Goal: Information Seeking & Learning: Learn about a topic

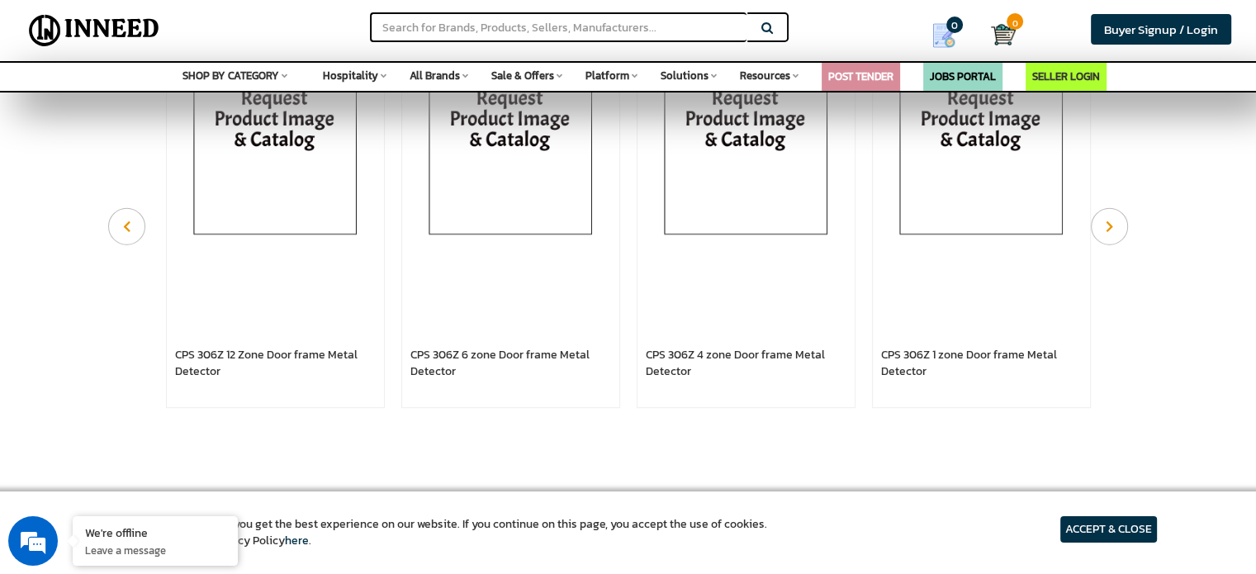
scroll to position [818, 0]
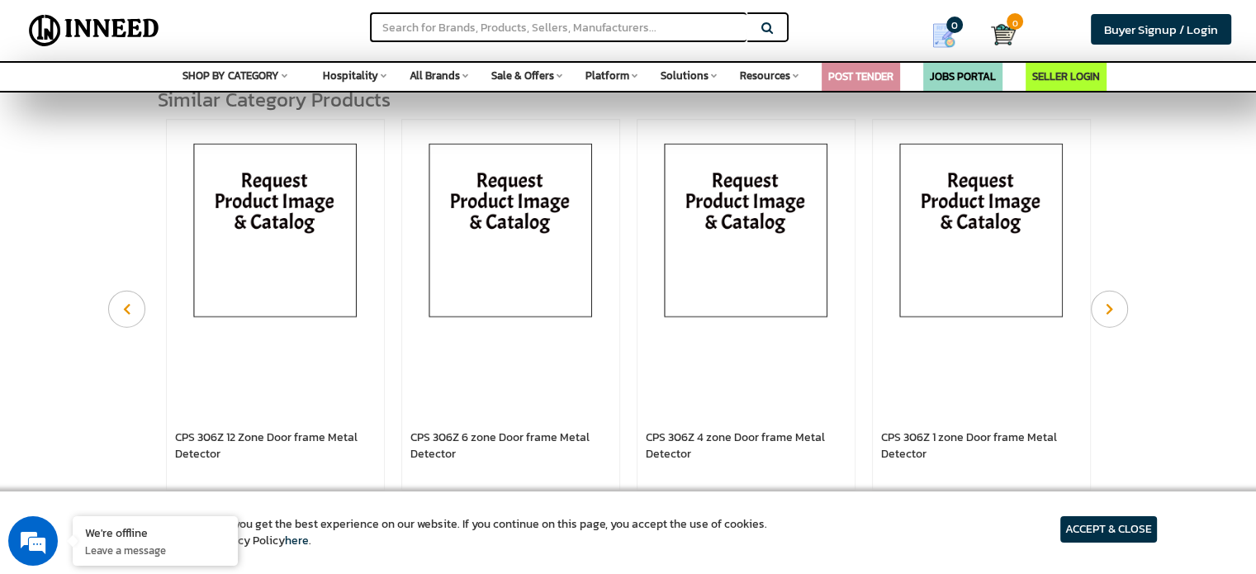
click at [726, 231] on img at bounding box center [746, 233] width 201 height 215
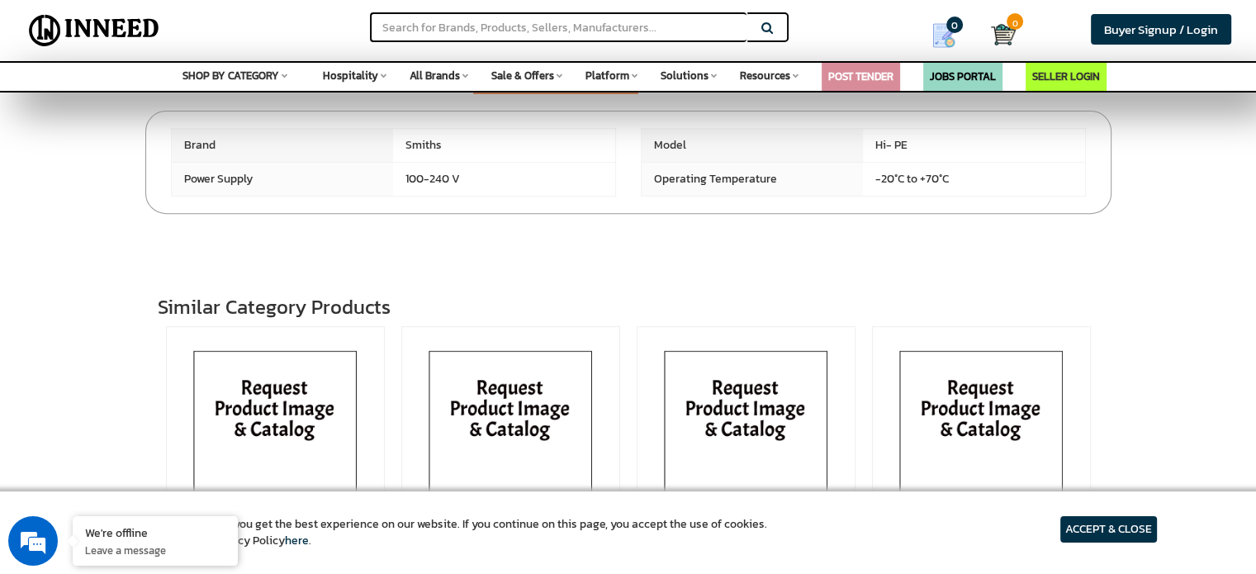
scroll to position [598, 0]
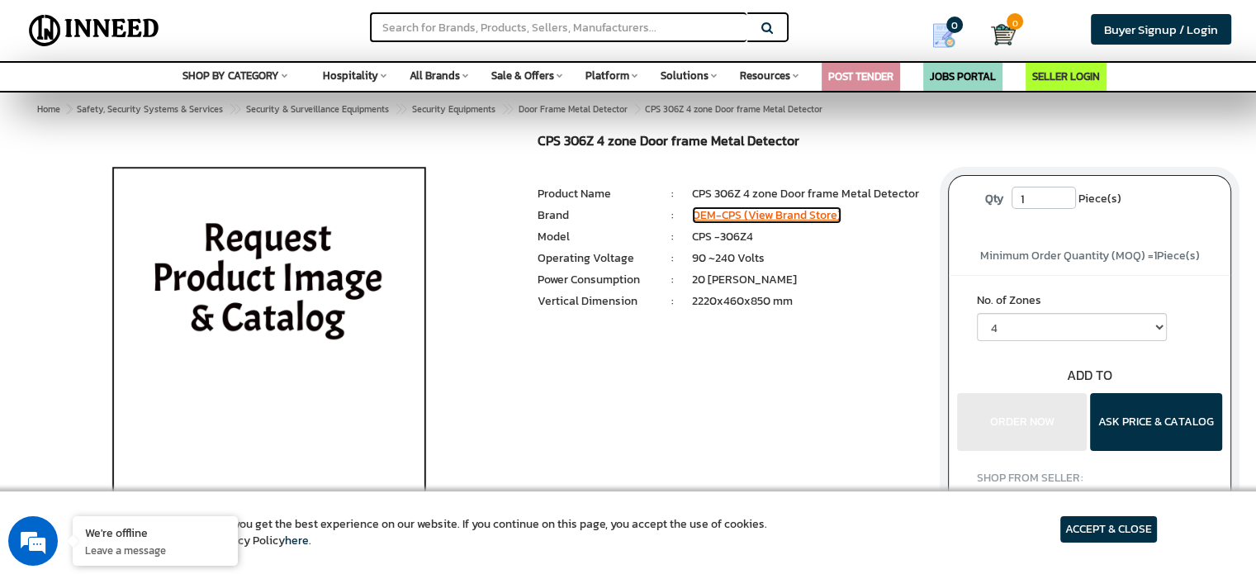
click at [725, 217] on link "OEM-CPS (View Brand Store)" at bounding box center [766, 214] width 149 height 17
